Goal: Navigation & Orientation: Find specific page/section

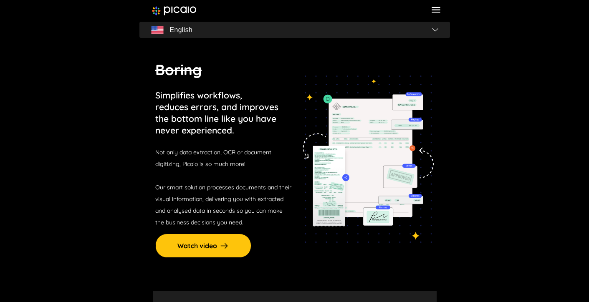
click at [172, 100] on p "Simplifies workflows, reduces errors, and improves the bottom line like you hav…" at bounding box center [216, 112] width 123 height 47
click at [182, 115] on p "Simplifies workflows, reduces errors, and improves the bottom line like you hav…" at bounding box center [216, 112] width 123 height 47
click at [423, 31] on span "English" at bounding box center [295, 30] width 304 height 12
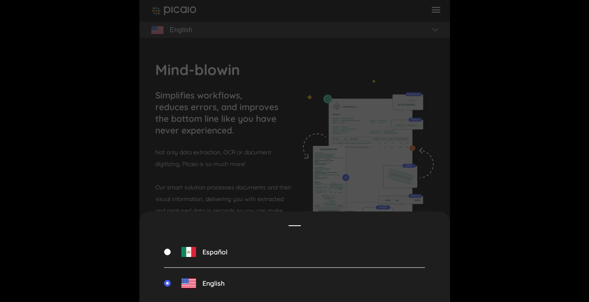
click at [441, 10] on div "Español English" at bounding box center [294, 151] width 311 height 302
click at [299, 227] on ul "Español English" at bounding box center [294, 262] width 261 height 80
